Goal: Task Accomplishment & Management: Complete application form

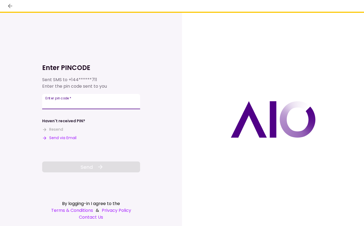
click at [110, 96] on input "Enter pin code   *" at bounding box center [91, 101] width 98 height 15
type input "******"
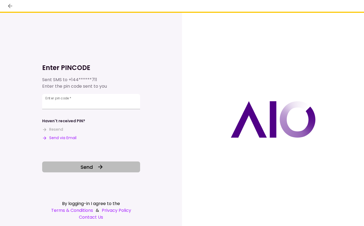
click at [95, 167] on button "Send" at bounding box center [91, 166] width 98 height 11
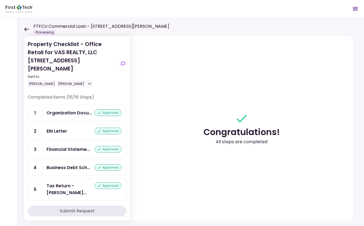
click at [27, 30] on icon at bounding box center [26, 29] width 5 height 4
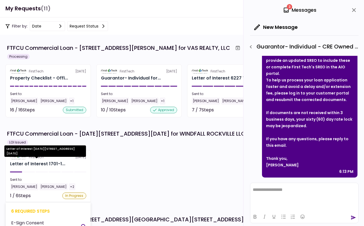
click at [57, 161] on div "Letter of Interest 1701-1..." at bounding box center [37, 163] width 55 height 7
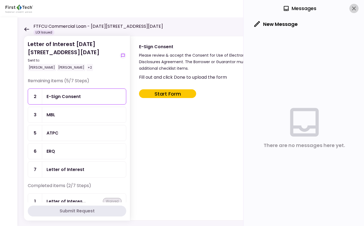
click at [355, 10] on icon "close" at bounding box center [353, 8] width 7 height 7
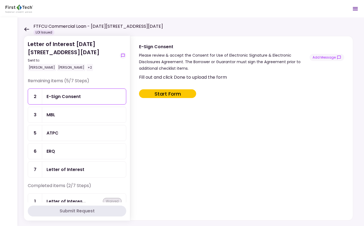
click at [172, 95] on button "Start Form" at bounding box center [167, 93] width 57 height 9
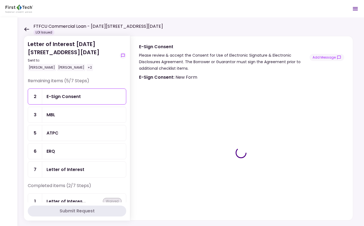
type input "***"
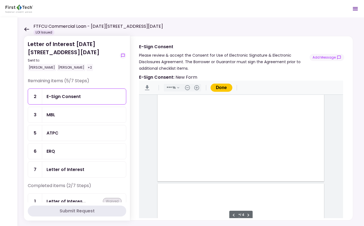
scroll to position [740, 0]
type input "*"
click at [149, 88] on button ".cls-1{fill:#abb0c4;} icon - header - download" at bounding box center [147, 87] width 9 height 9
click at [78, 115] on div "MBL" at bounding box center [83, 114] width 75 height 7
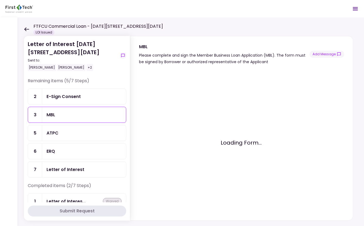
click at [65, 130] on div "ATPC" at bounding box center [83, 132] width 75 height 7
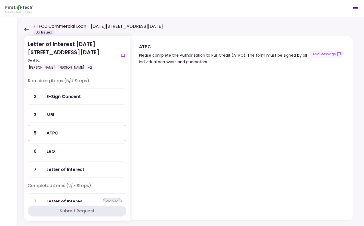
click at [60, 157] on div "ERQ" at bounding box center [84, 150] width 84 height 15
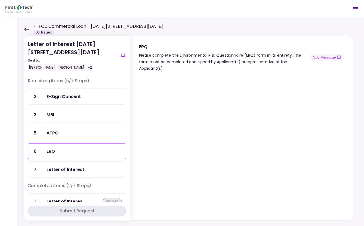
click at [71, 168] on div "Letter of Interest" at bounding box center [65, 169] width 38 height 7
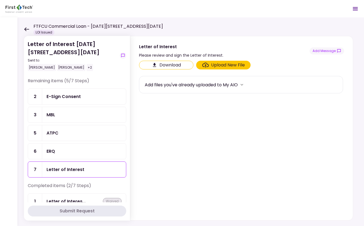
click at [209, 66] on div "Upload New File" at bounding box center [223, 65] width 43 height 7
click at [0, 0] on input "Upload New File" at bounding box center [0, 0] width 0 height 0
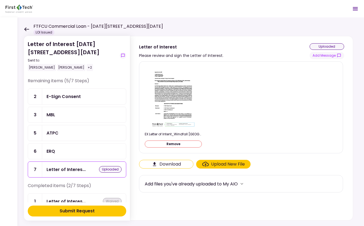
click at [76, 208] on div "Submit Request" at bounding box center [77, 210] width 35 height 7
